Goal: Navigation & Orientation: Find specific page/section

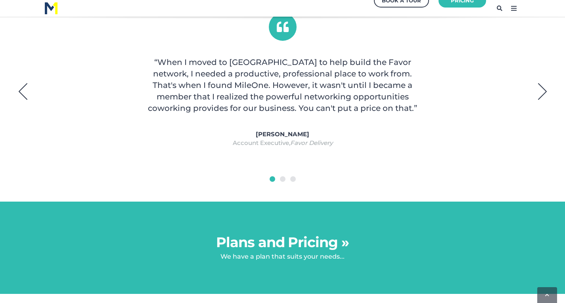
scroll to position [618, 0]
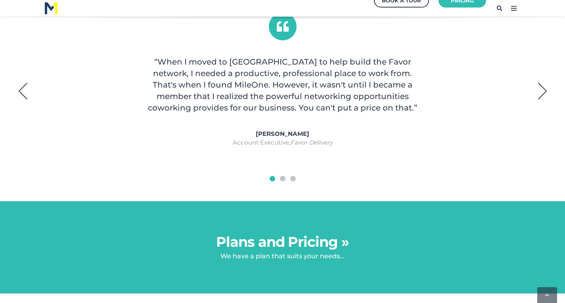
click at [542, 88] on button "Next" at bounding box center [542, 91] width 20 height 20
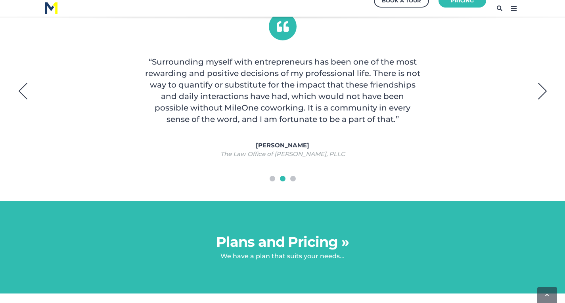
click at [542, 88] on button "Next" at bounding box center [542, 91] width 20 height 20
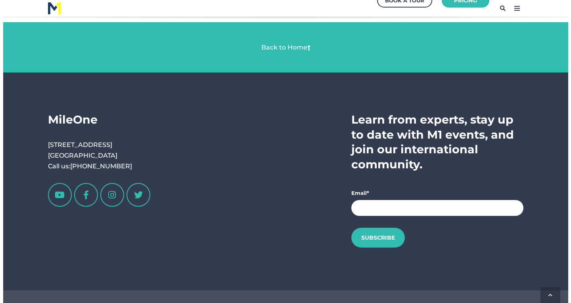
scroll to position [1491, 0]
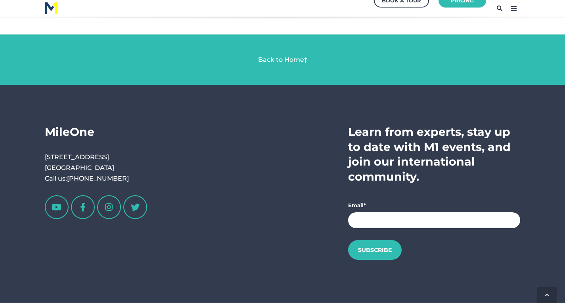
click at [511, 6] on icon at bounding box center [513, 8] width 13 height 13
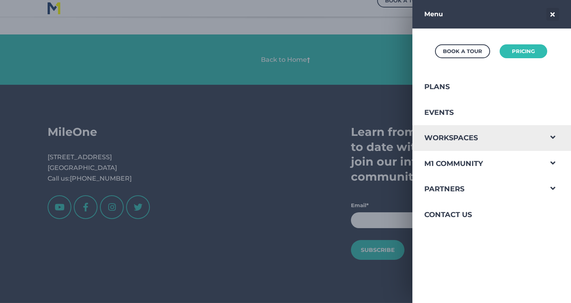
click at [544, 142] on span "Navigation Menu" at bounding box center [552, 135] width 21 height 21
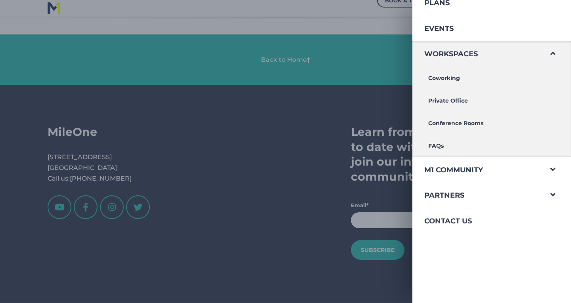
scroll to position [84, 0]
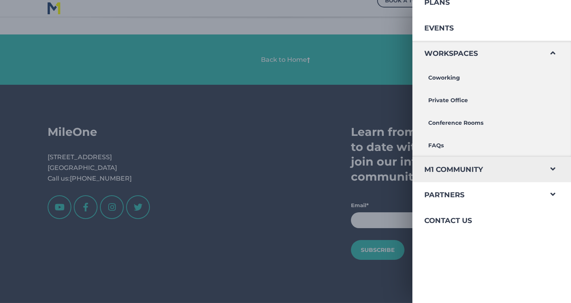
click at [547, 172] on span "Navigation Menu" at bounding box center [552, 167] width 21 height 21
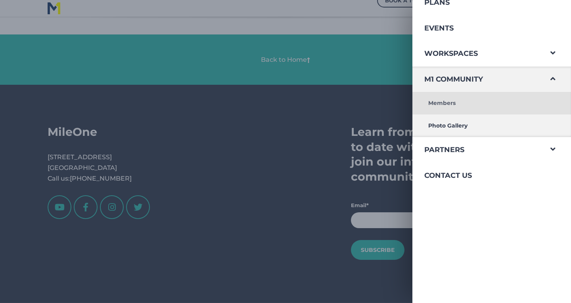
click at [441, 100] on link "Members" at bounding box center [477, 103] width 130 height 23
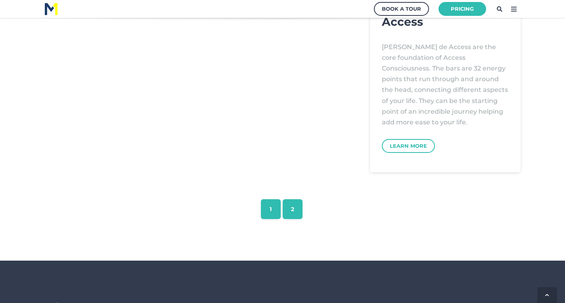
click at [298, 205] on link "2" at bounding box center [293, 209] width 20 height 20
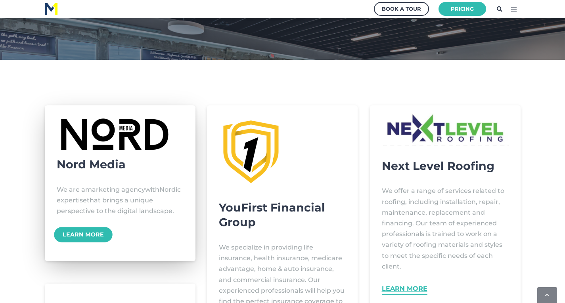
click at [91, 243] on link "Learn More" at bounding box center [83, 235] width 58 height 15
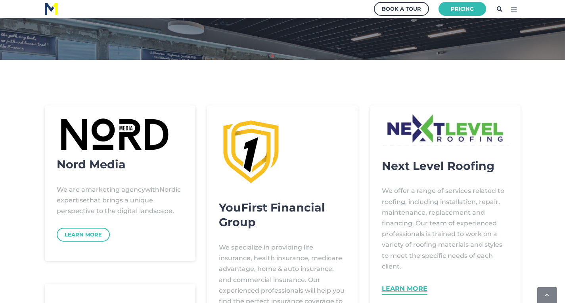
click at [516, 11] on icon at bounding box center [513, 9] width 13 height 13
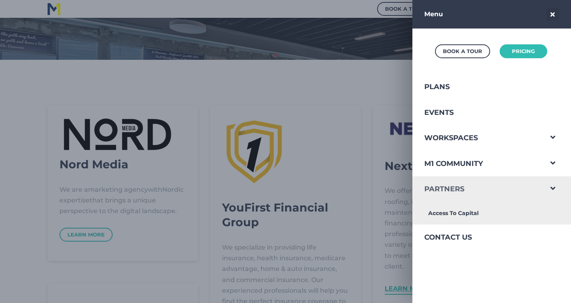
click at [534, 184] on link "Partners" at bounding box center [477, 189] width 130 height 26
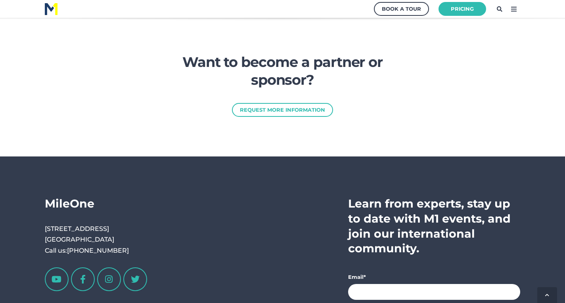
scroll to position [1257, 0]
